Goal: Information Seeking & Learning: Find specific fact

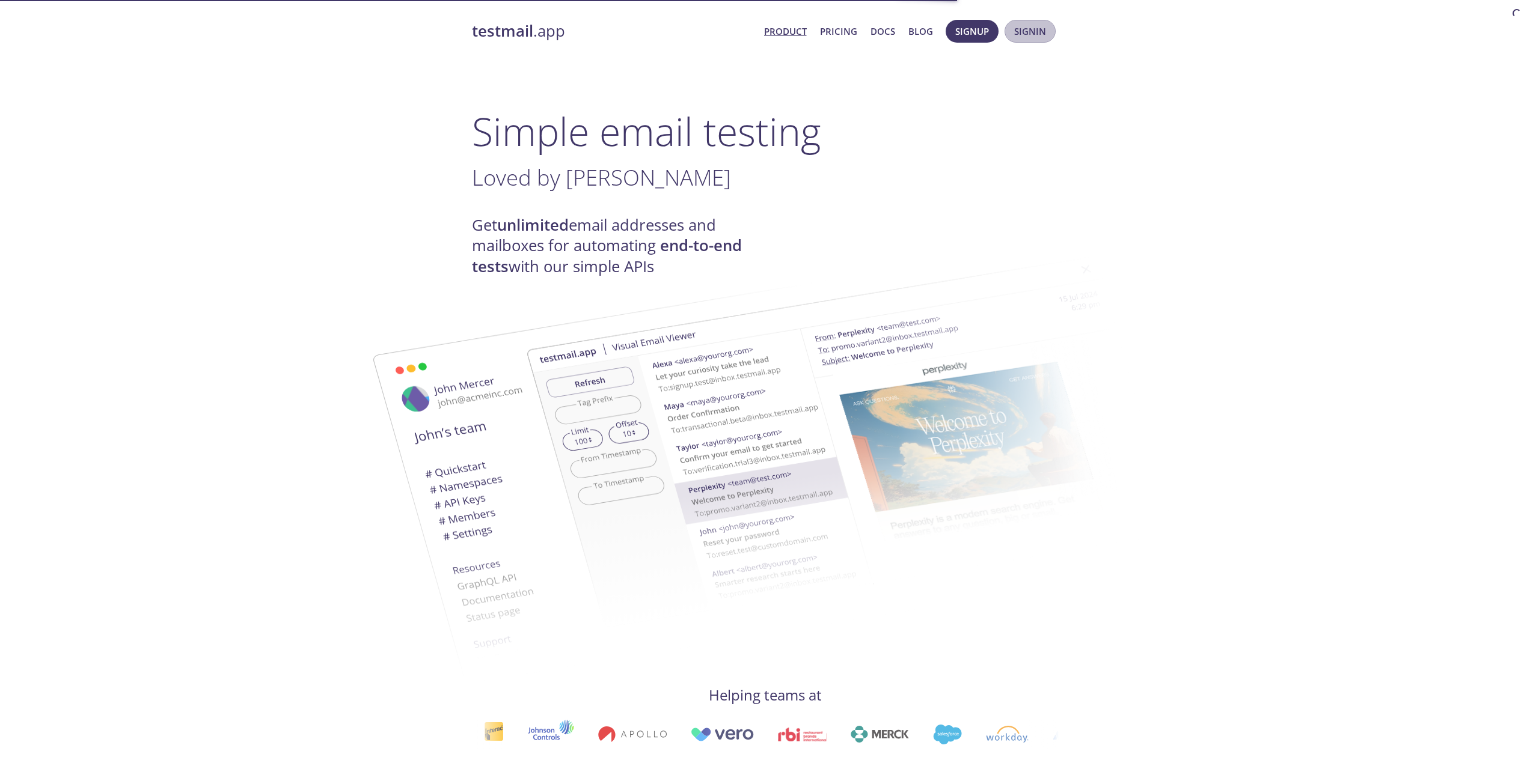
click at [1054, 27] on button "Signin" at bounding box center [1030, 31] width 51 height 23
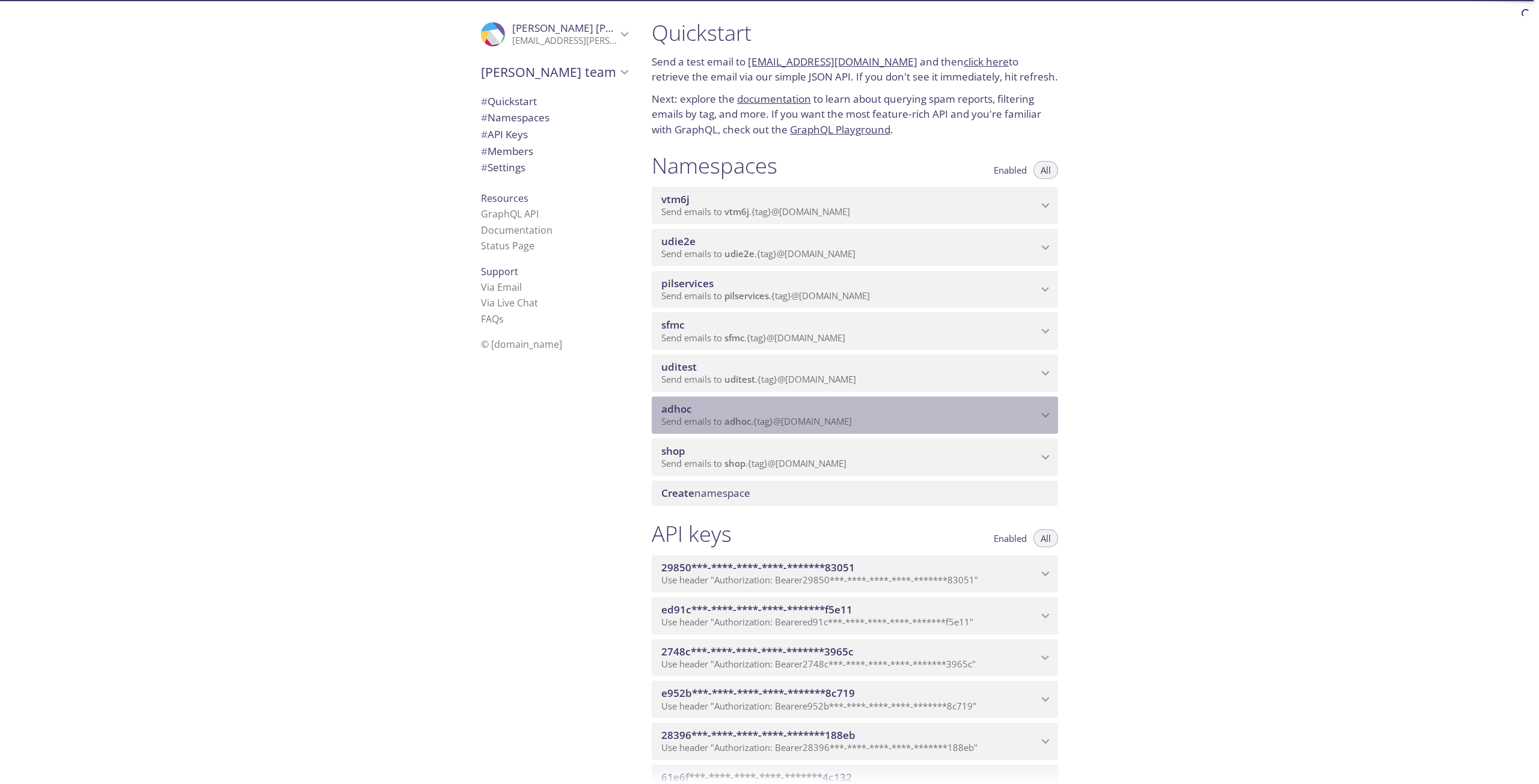
click at [730, 411] on span "adhoc" at bounding box center [849, 409] width 376 height 13
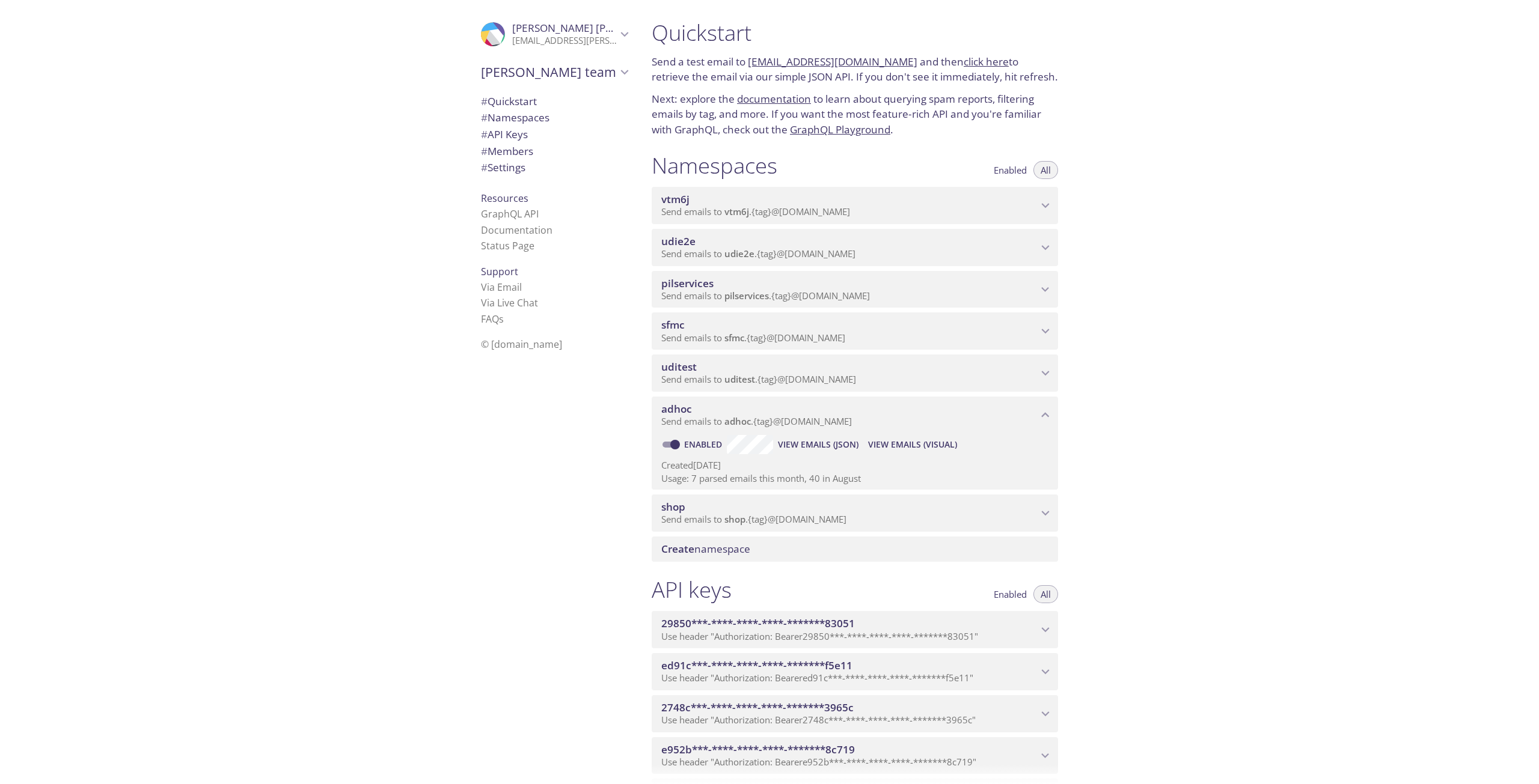
click at [927, 446] on span "View Emails (Visual)" at bounding box center [912, 444] width 89 height 15
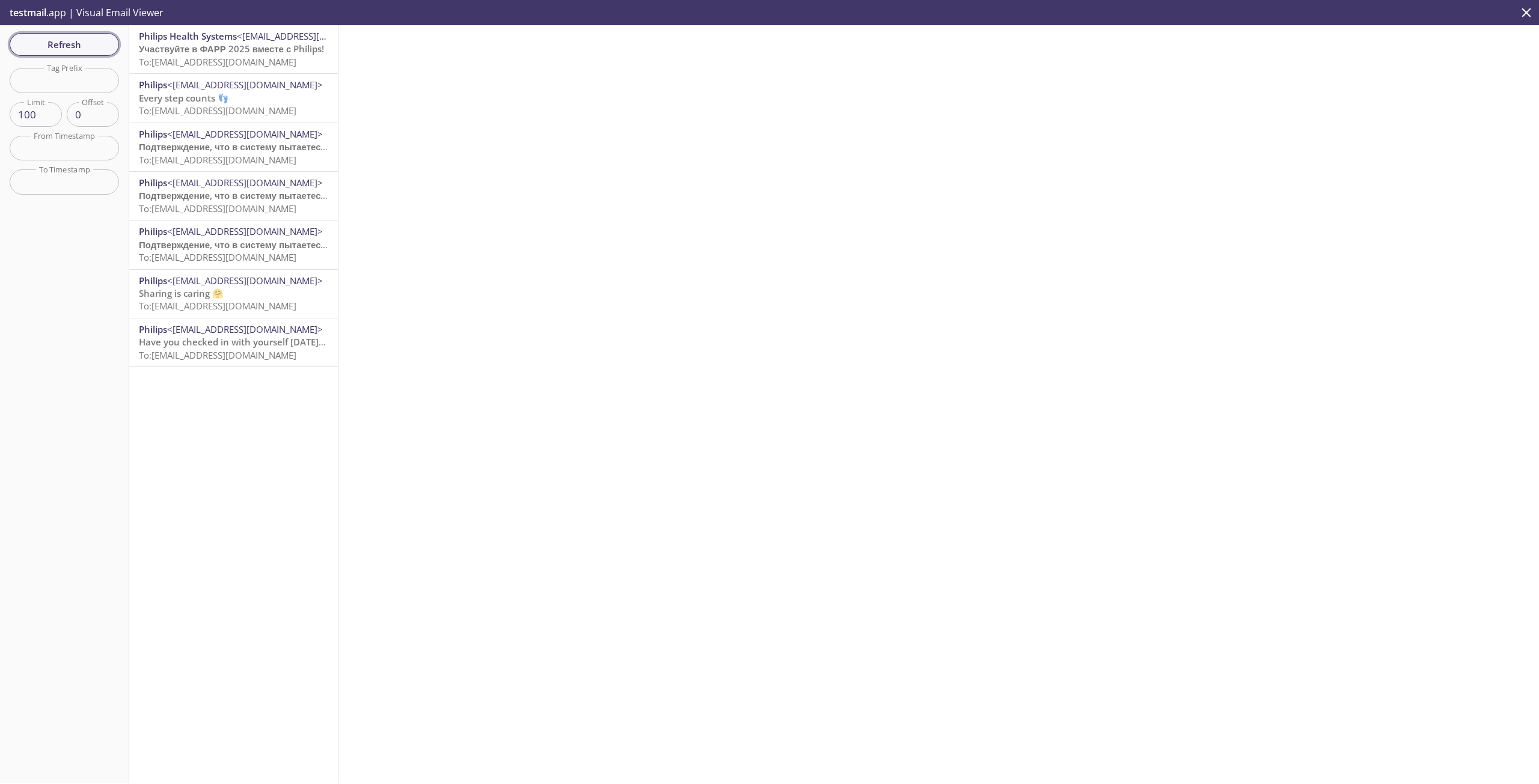
click at [80, 43] on span "Refresh" at bounding box center [64, 44] width 90 height 15
click at [231, 53] on span "Verify your email address" at bounding box center [193, 48] width 109 height 12
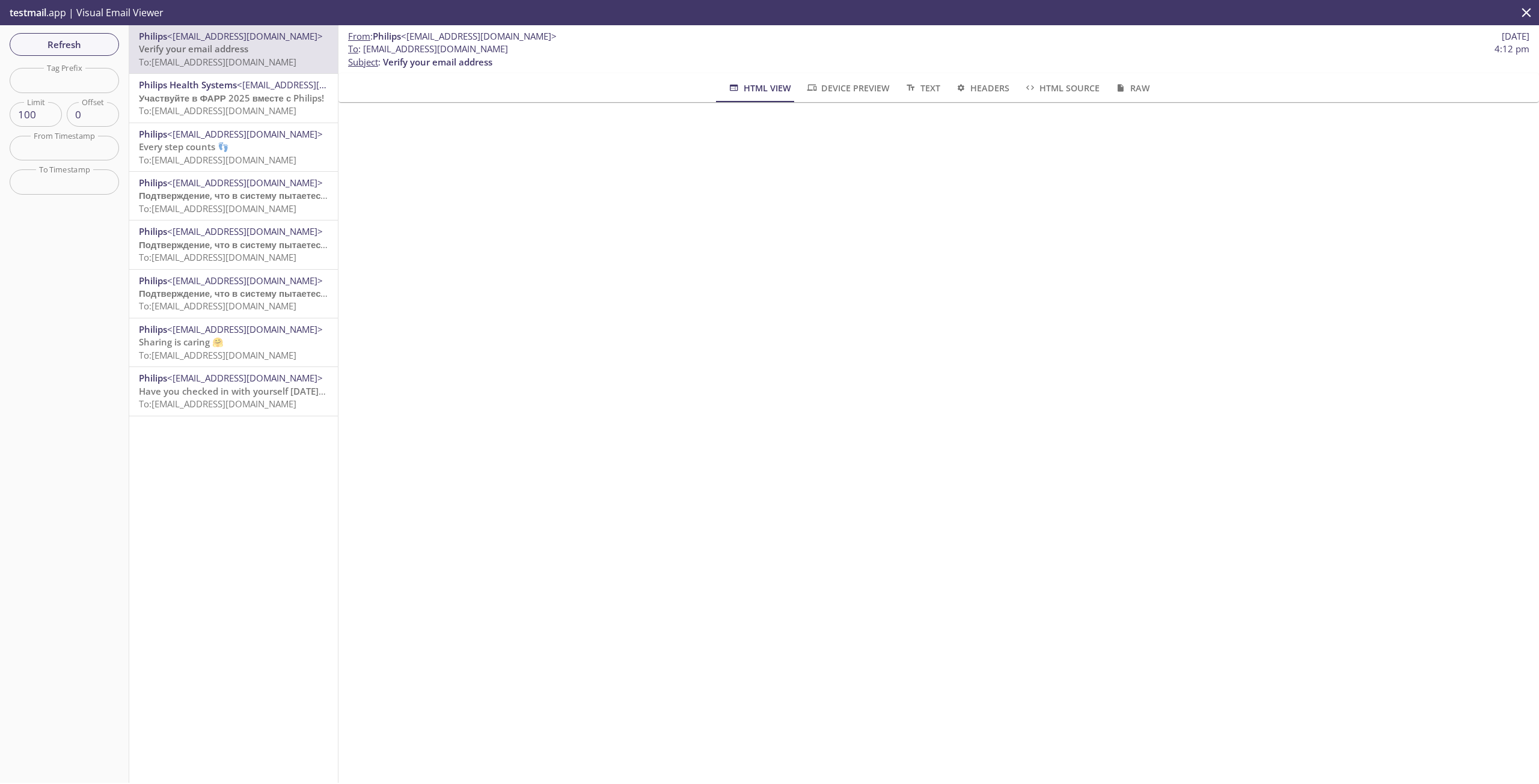
drag, startPoint x: 533, startPoint y: 48, endPoint x: 362, endPoint y: 48, distance: 171.0
click at [362, 48] on span "To : [EMAIL_ADDRESS][DOMAIN_NAME] 4:12 pm" at bounding box center [938, 49] width 1181 height 13
copy span "[EMAIL_ADDRESS][DOMAIN_NAME]"
